Goal: Subscribe to service/newsletter

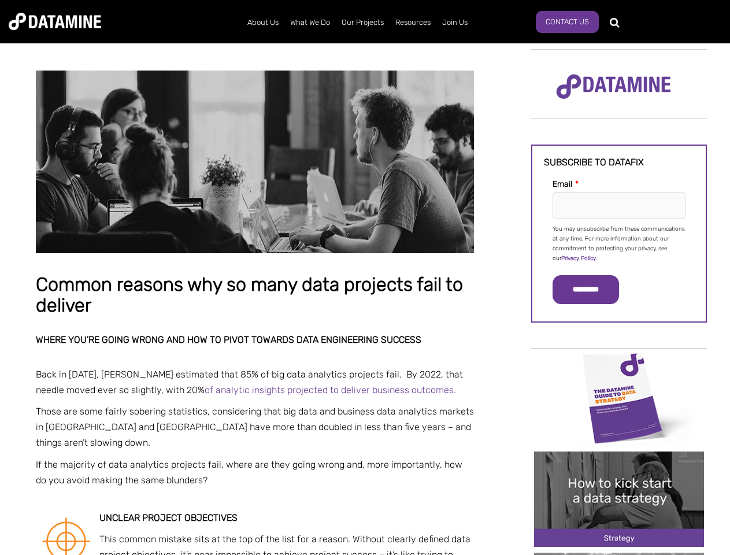
click at [619, 243] on p "You may unsubscribe from these communications at any time. For more information…" at bounding box center [618, 243] width 133 height 39
click at [592, 290] on input "*********" at bounding box center [585, 289] width 66 height 29
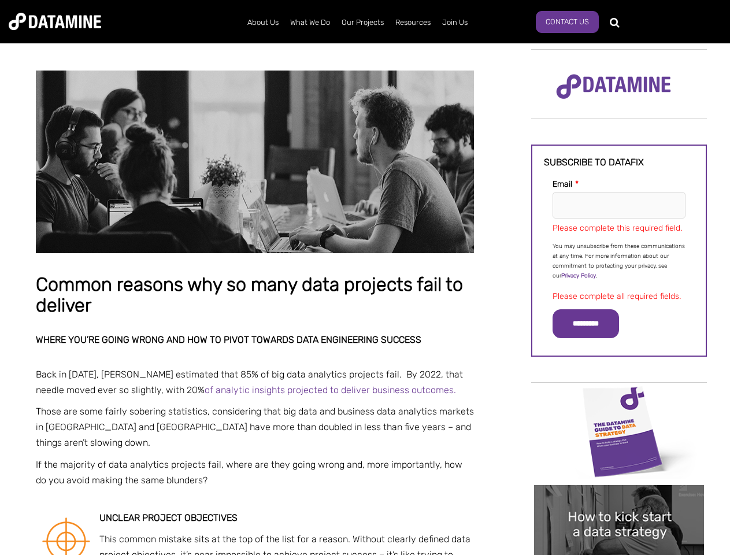
click at [619, 397] on img "Image grid with {{ image_count }} images." at bounding box center [619, 431] width 170 height 95
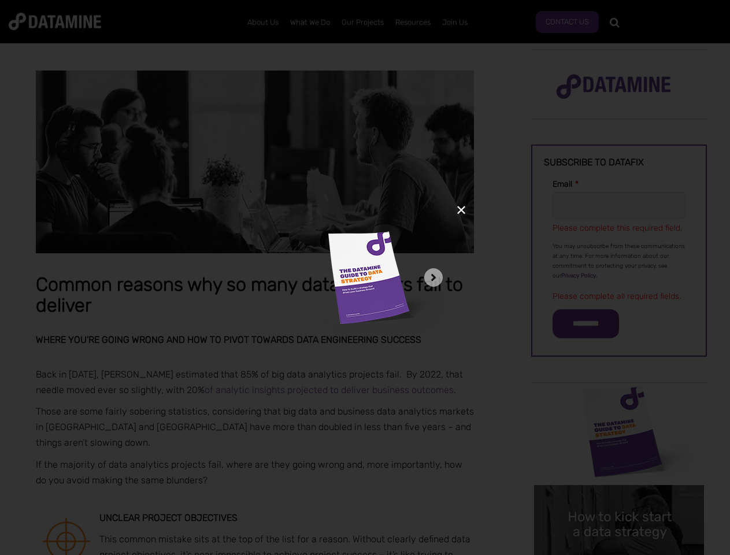
click at [619, 397] on div "✕" at bounding box center [365, 277] width 730 height 555
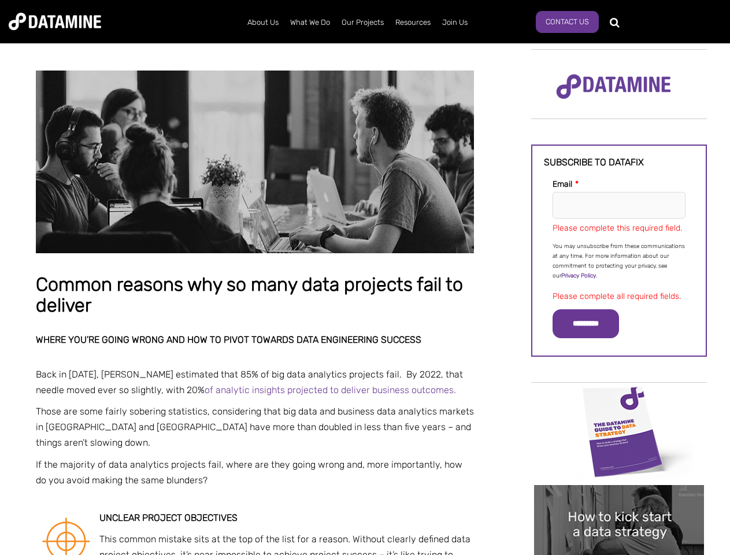
click at [619, 499] on img "Image grid with {{ image_count }} images." at bounding box center [619, 532] width 170 height 95
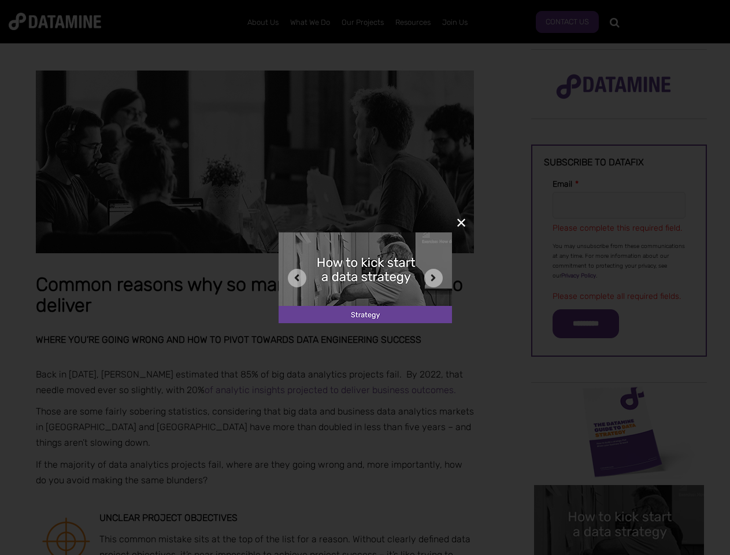
click at [619, 499] on div "✕" at bounding box center [365, 277] width 730 height 555
click at [619, 554] on div "✕" at bounding box center [365, 277] width 730 height 555
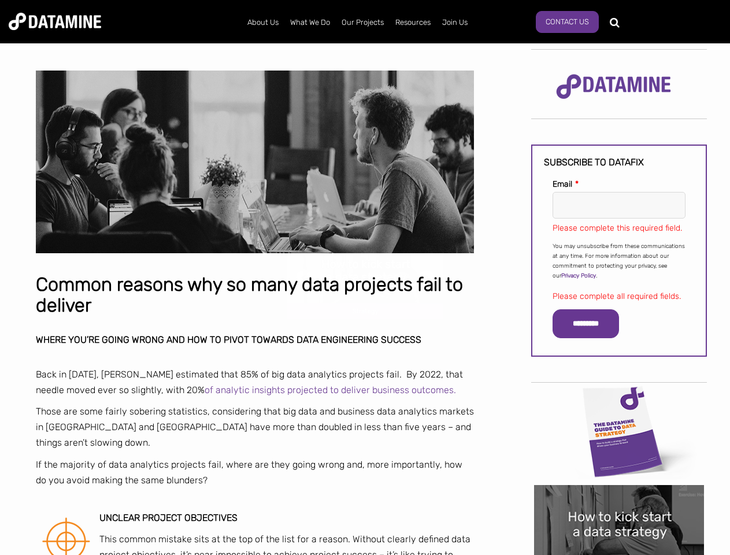
click at [619, 554] on div "✕" at bounding box center [365, 277] width 730 height 555
